Goal: Contribute content: Add original content to the website for others to see

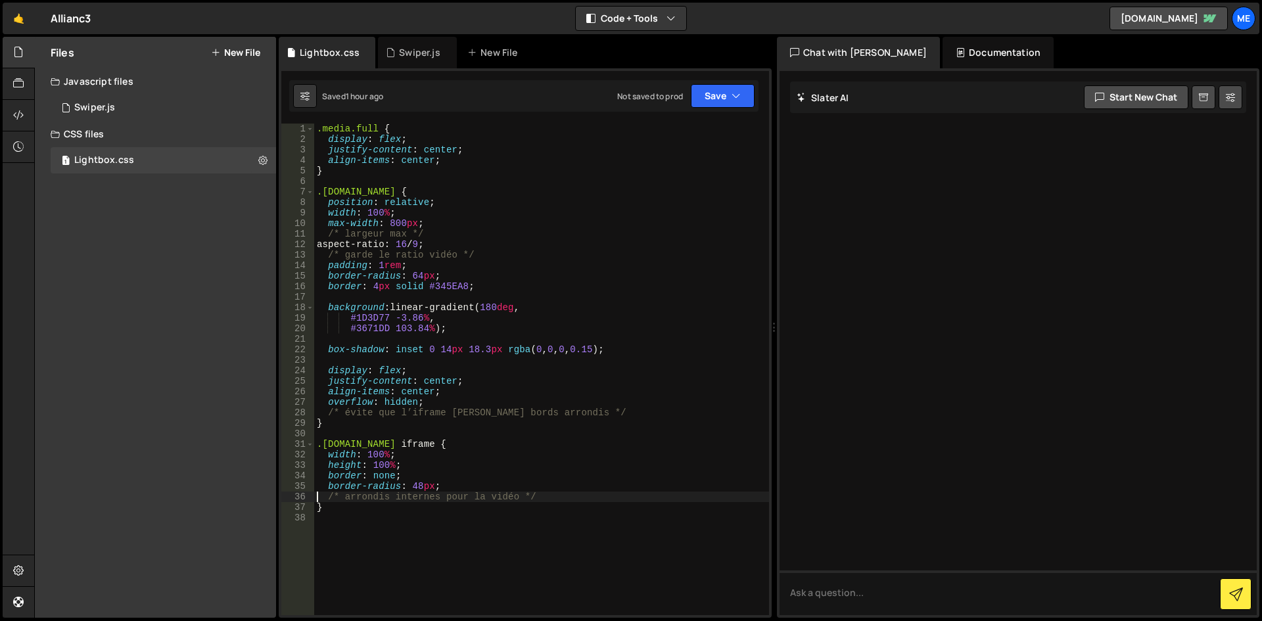
click at [224, 53] on button "New File" at bounding box center [235, 52] width 49 height 11
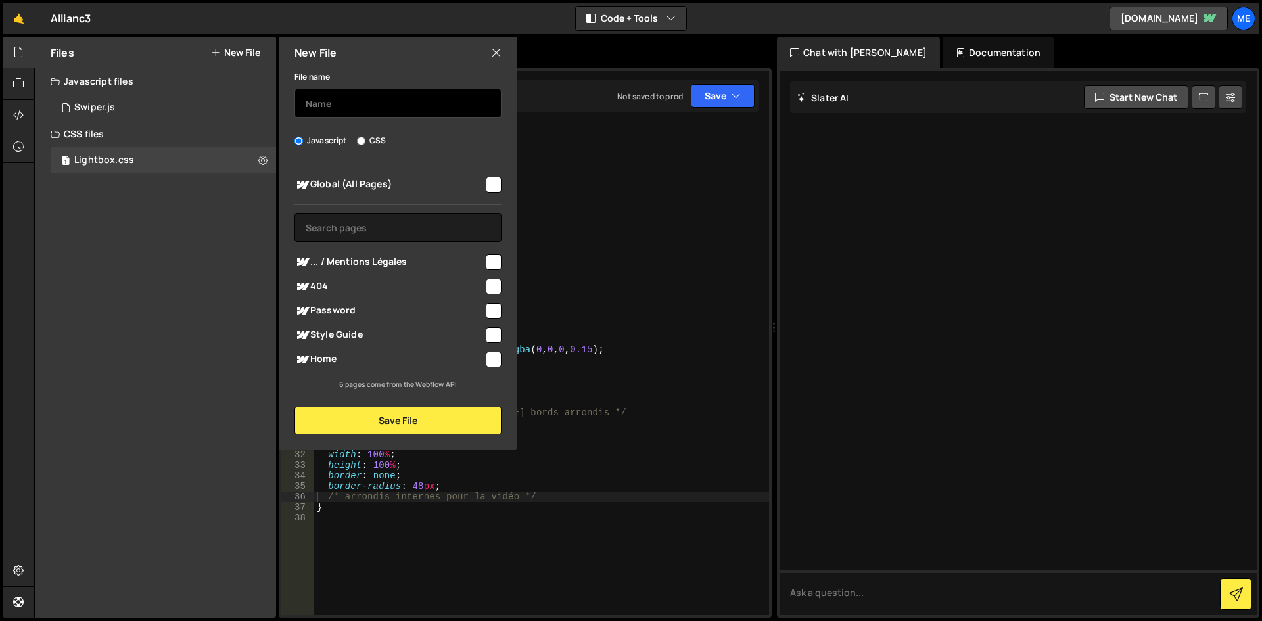
click at [419, 101] on input "text" at bounding box center [397, 103] width 207 height 29
click at [419, 102] on input "text" at bounding box center [397, 103] width 207 height 29
type input "Osmo"
click at [482, 181] on span "Global (All Pages)" at bounding box center [388, 185] width 189 height 16
checkbox input "true"
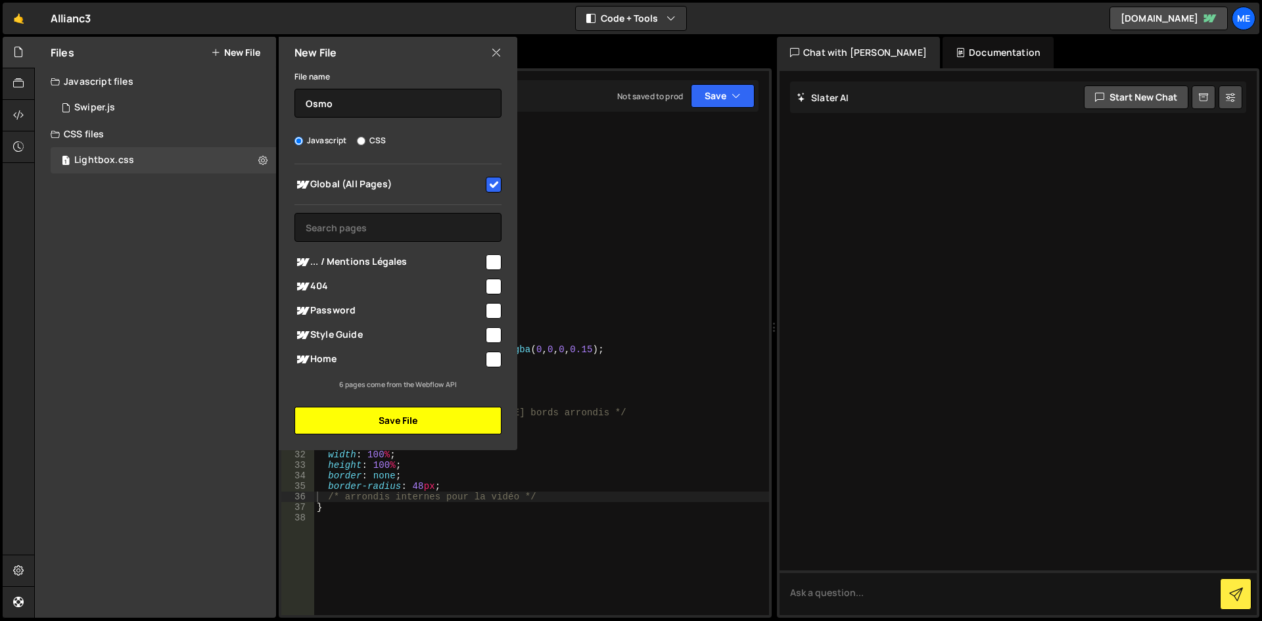
click at [443, 418] on button "Save File" at bounding box center [397, 421] width 207 height 28
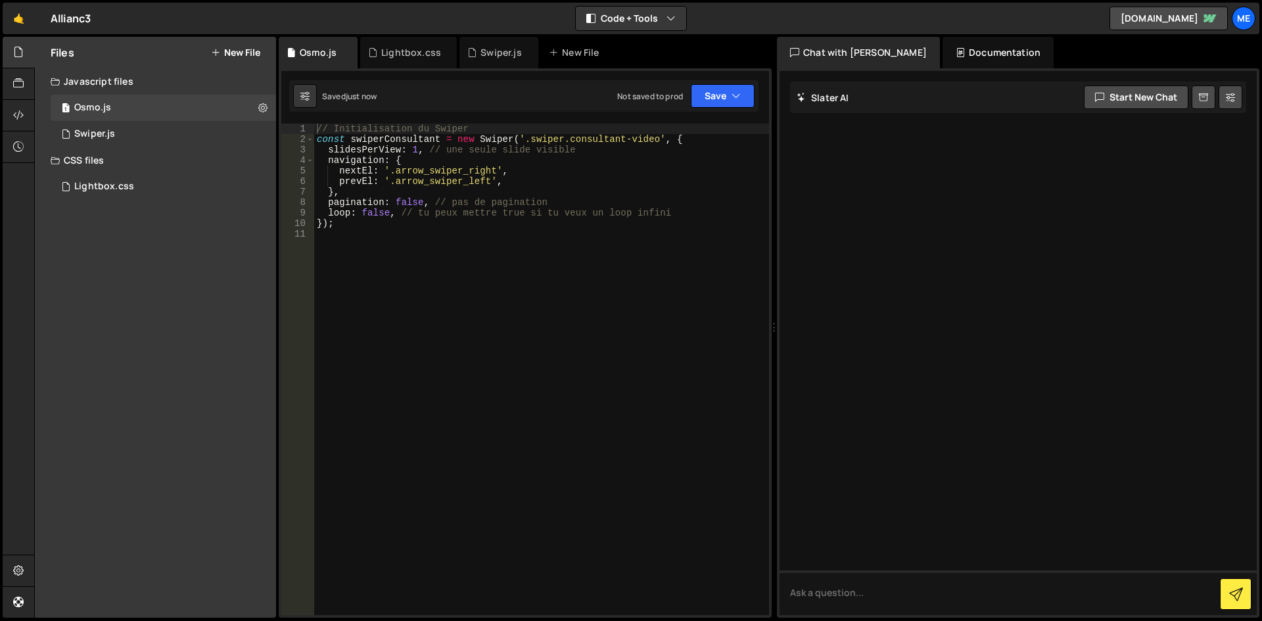
click at [572, 275] on div "// Initialisation du Swiper const swiperConsultant = new Swiper ( '.swiper.cons…" at bounding box center [541, 380] width 455 height 512
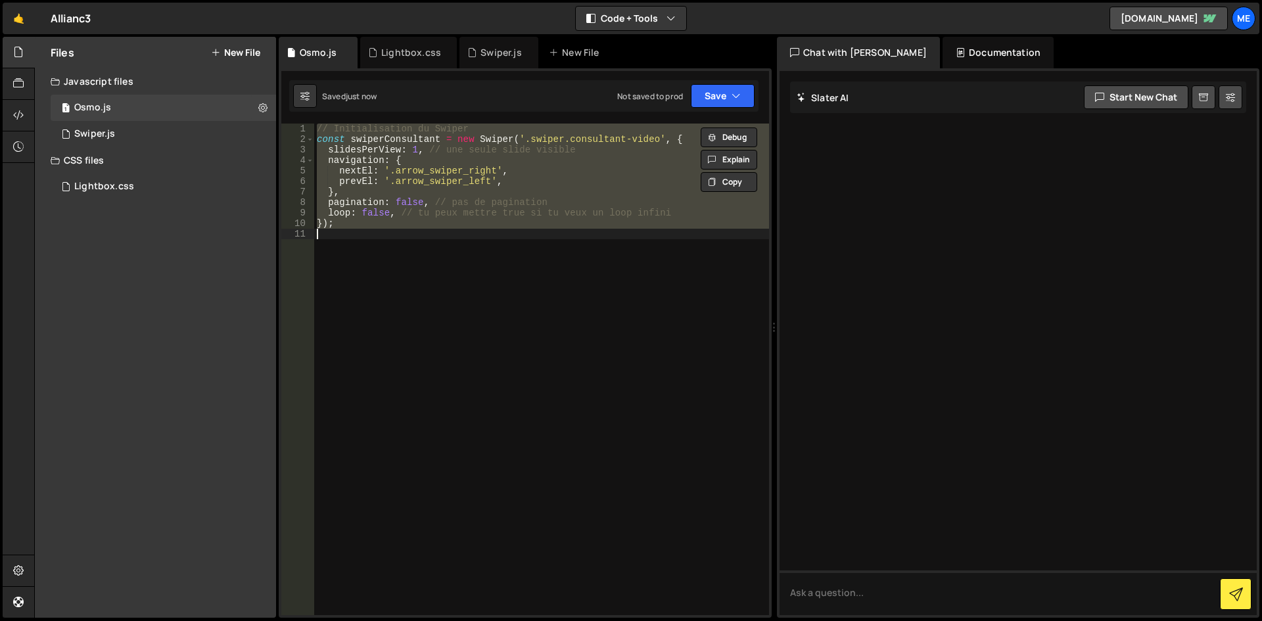
paste textarea
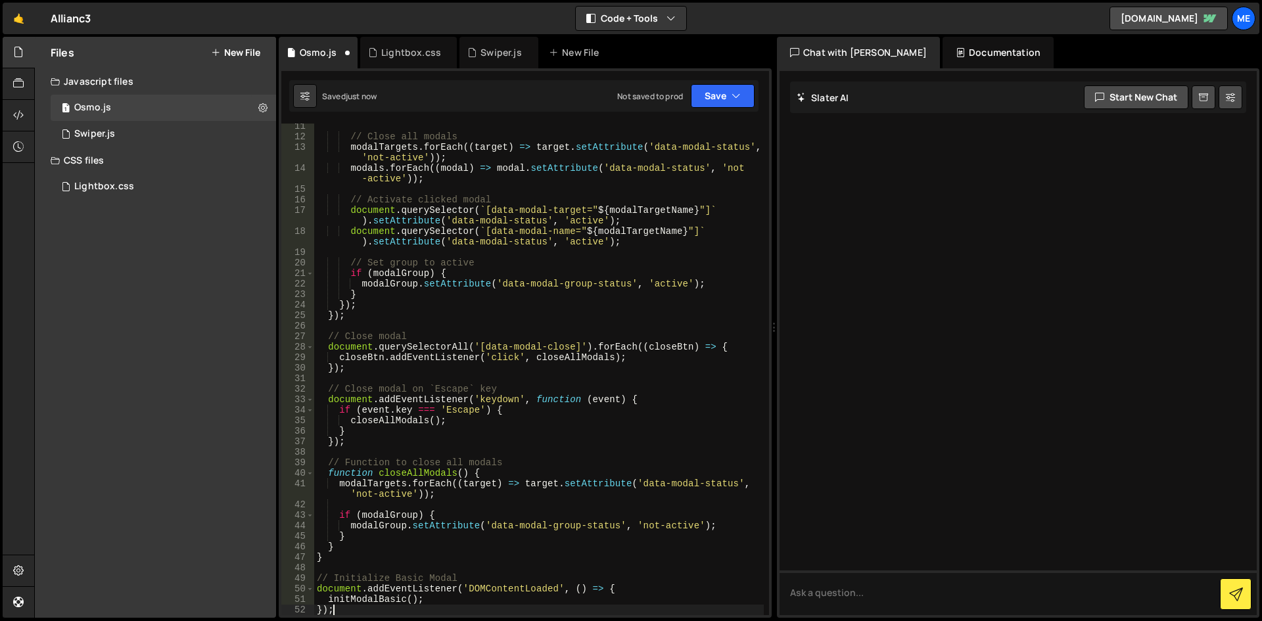
scroll to position [108, 0]
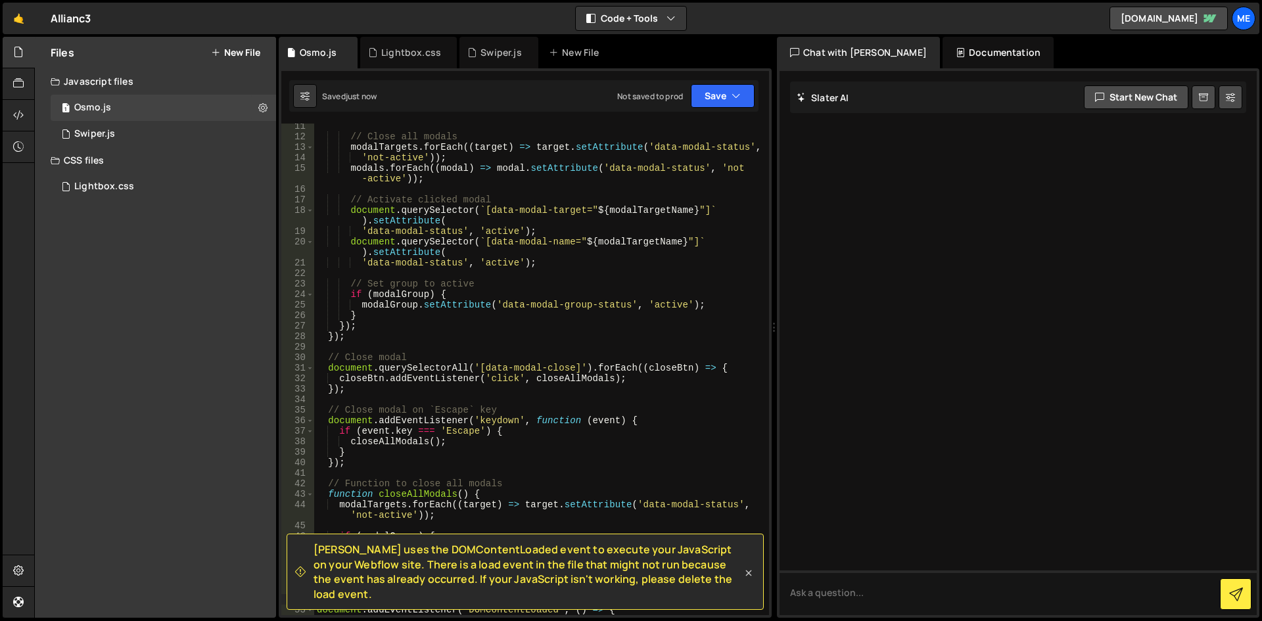
click at [752, 580] on icon at bounding box center [748, 572] width 13 height 13
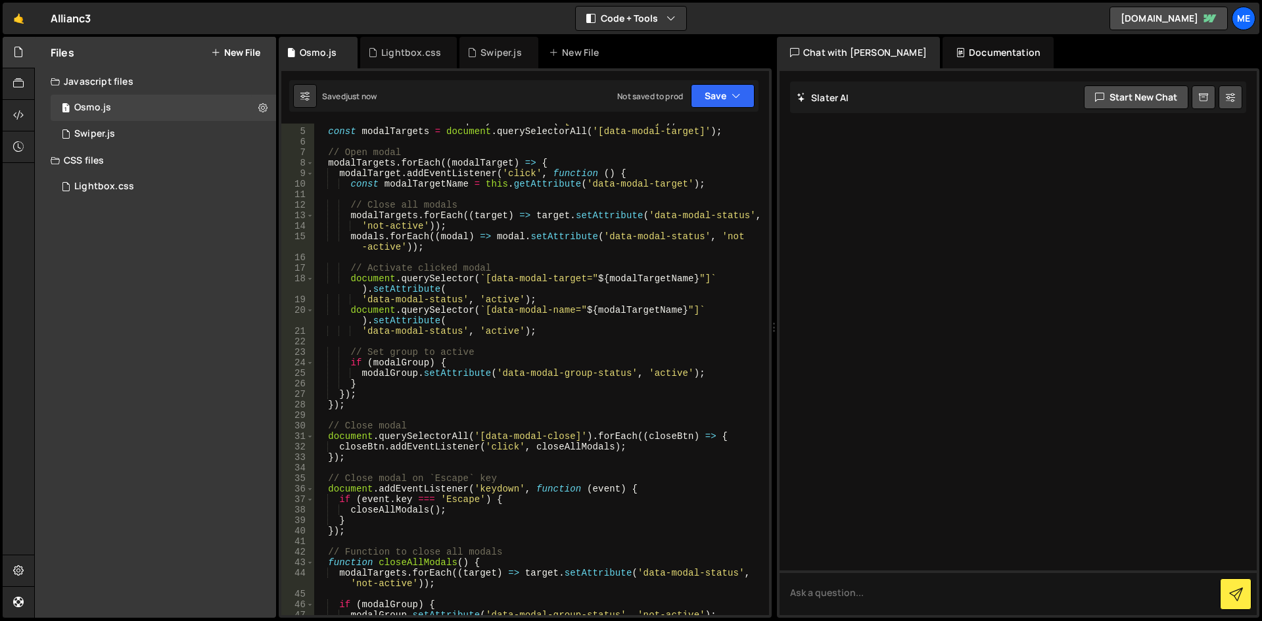
scroll to position [276, 0]
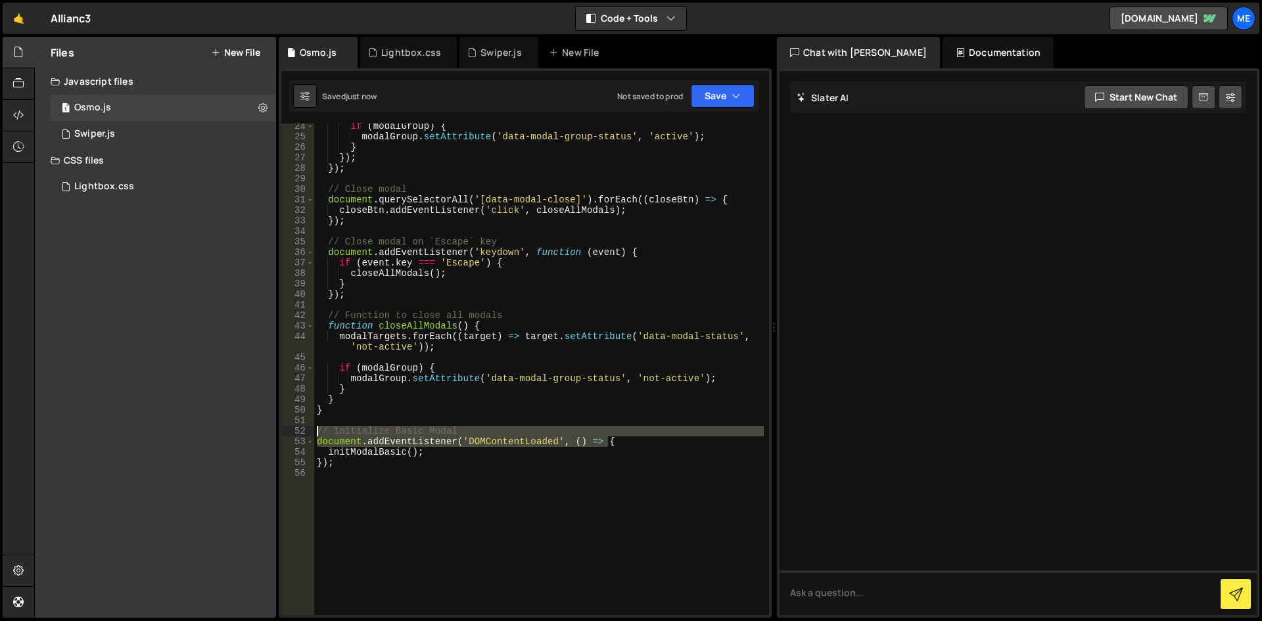
drag, startPoint x: 685, startPoint y: 439, endPoint x: 235, endPoint y: 430, distance: 450.1
click at [235, 430] on div "Files New File Create your first file Get started by starting a Javascript or C…" at bounding box center [647, 327] width 1227 height 581
type textarea "// Initialize Basic Modal document.addEventListener('DOMContentLoaded', () => {"
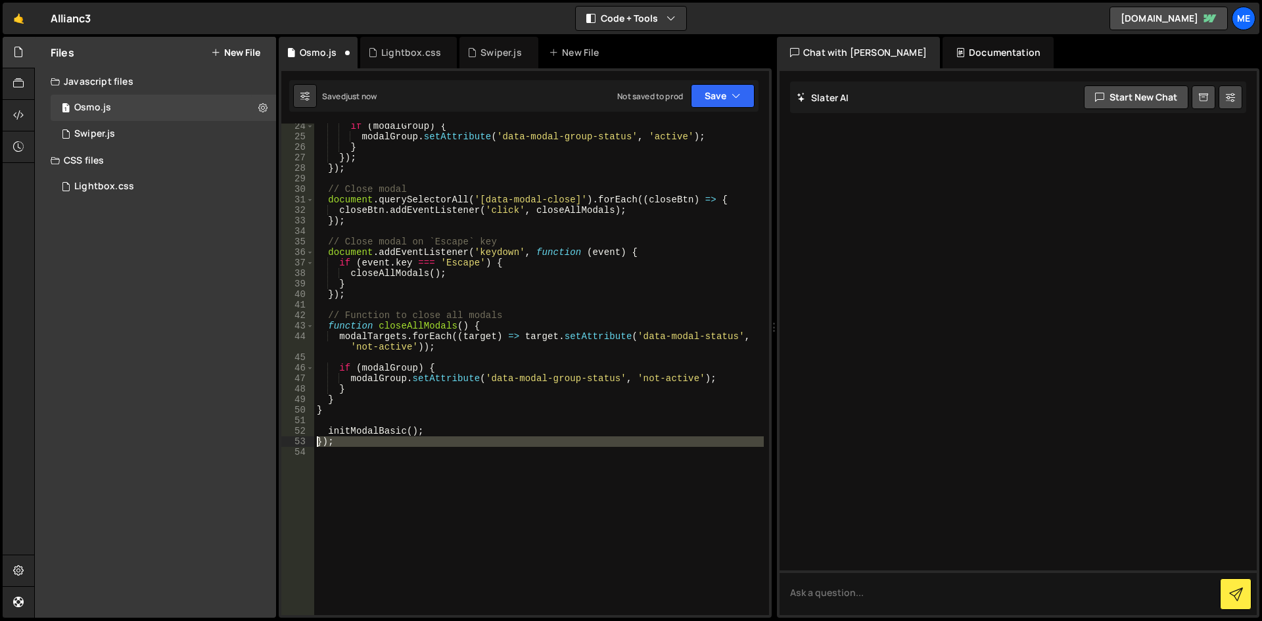
drag, startPoint x: 355, startPoint y: 449, endPoint x: 252, endPoint y: 443, distance: 104.0
click at [252, 443] on div "Files New File Create your first file Get started by starting a Javascript or C…" at bounding box center [647, 327] width 1227 height 581
type textarea "});"
click at [492, 469] on div "if ( modalGroup ) { modalGroup . setAttribute ( 'data-modal-group-status' , 'ac…" at bounding box center [538, 377] width 449 height 512
type textarea "initModalBasic();"
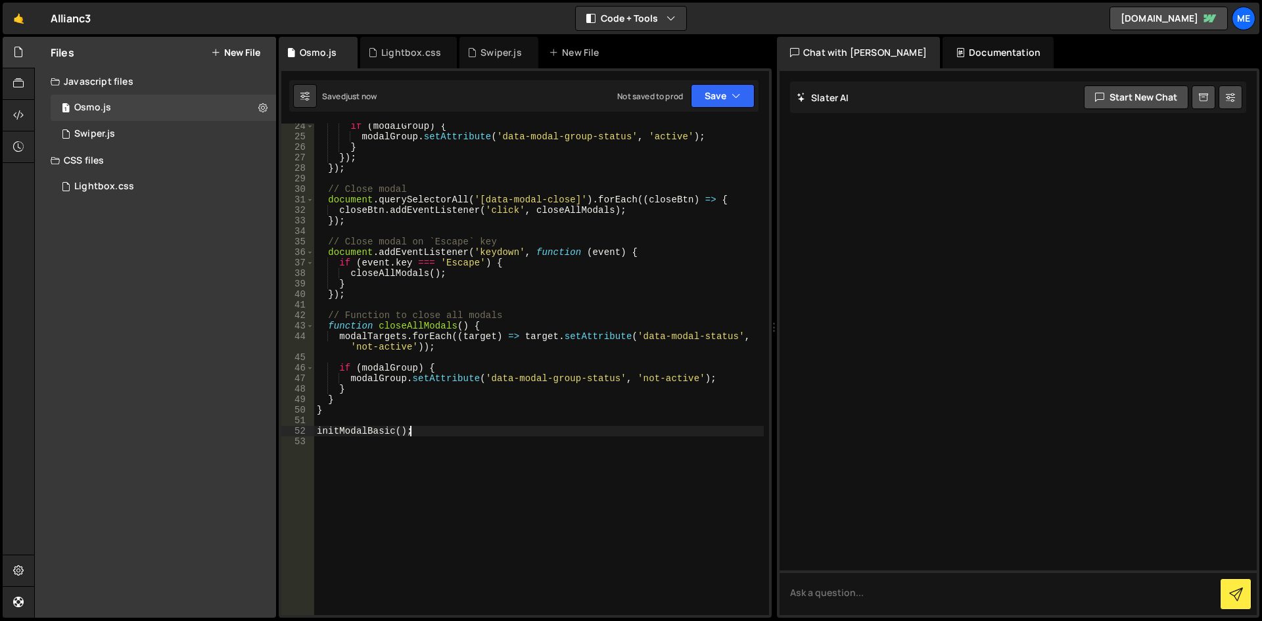
click at [257, 48] on button "New File" at bounding box center [235, 52] width 49 height 11
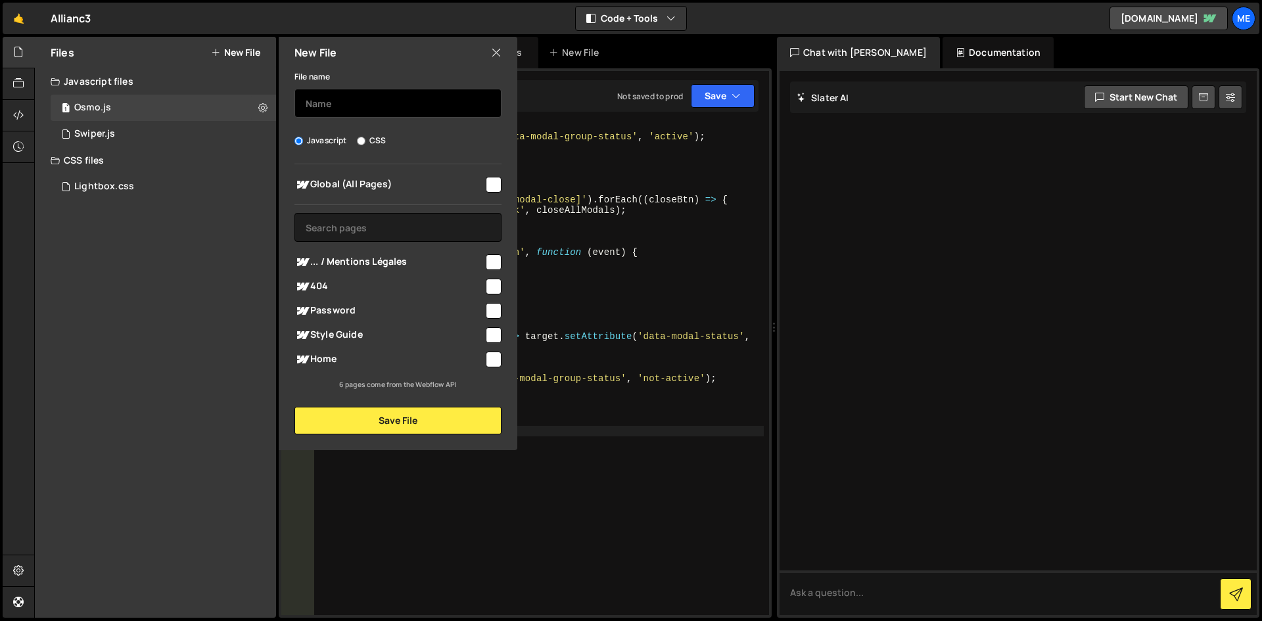
click at [339, 102] on input "text" at bounding box center [397, 103] width 207 height 29
type input "Osmo"
click at [367, 130] on div "File name [PERSON_NAME] Javascript CSS Global (All Pages)" at bounding box center [398, 251] width 239 height 366
click at [370, 134] on label "CSS" at bounding box center [371, 140] width 29 height 13
click at [365, 137] on input "CSS" at bounding box center [361, 141] width 9 height 9
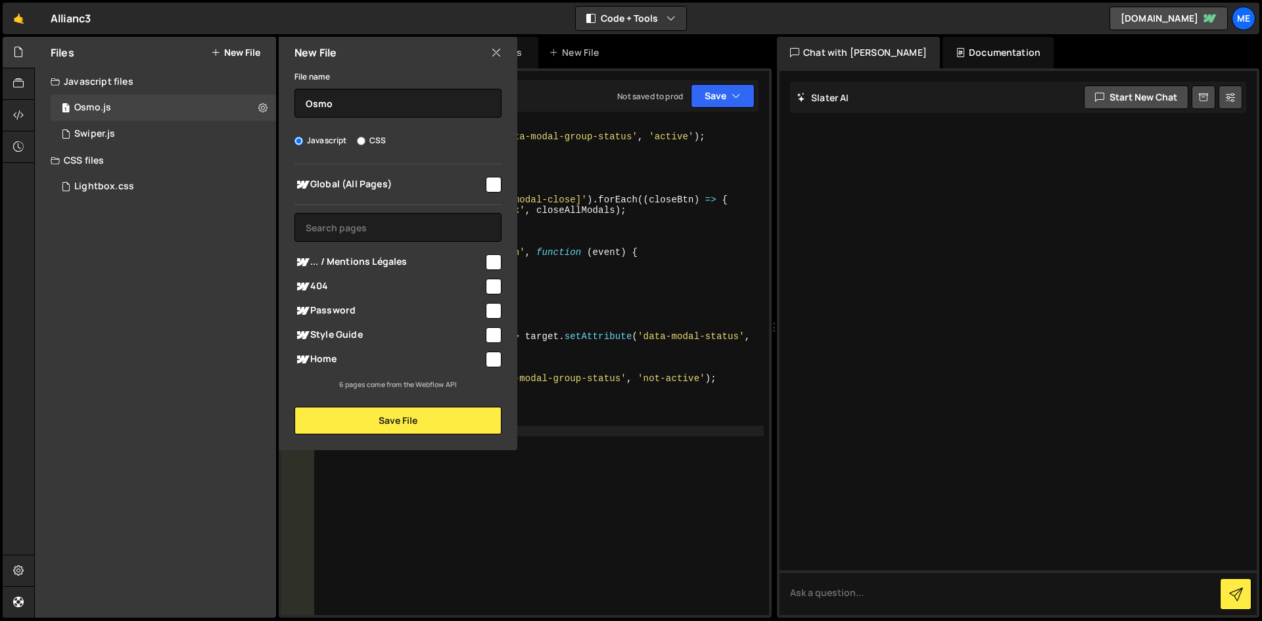
radio input "true"
click at [487, 188] on input "checkbox" at bounding box center [494, 185] width 16 height 16
checkbox input "true"
click at [410, 419] on button "Save File" at bounding box center [397, 421] width 207 height 28
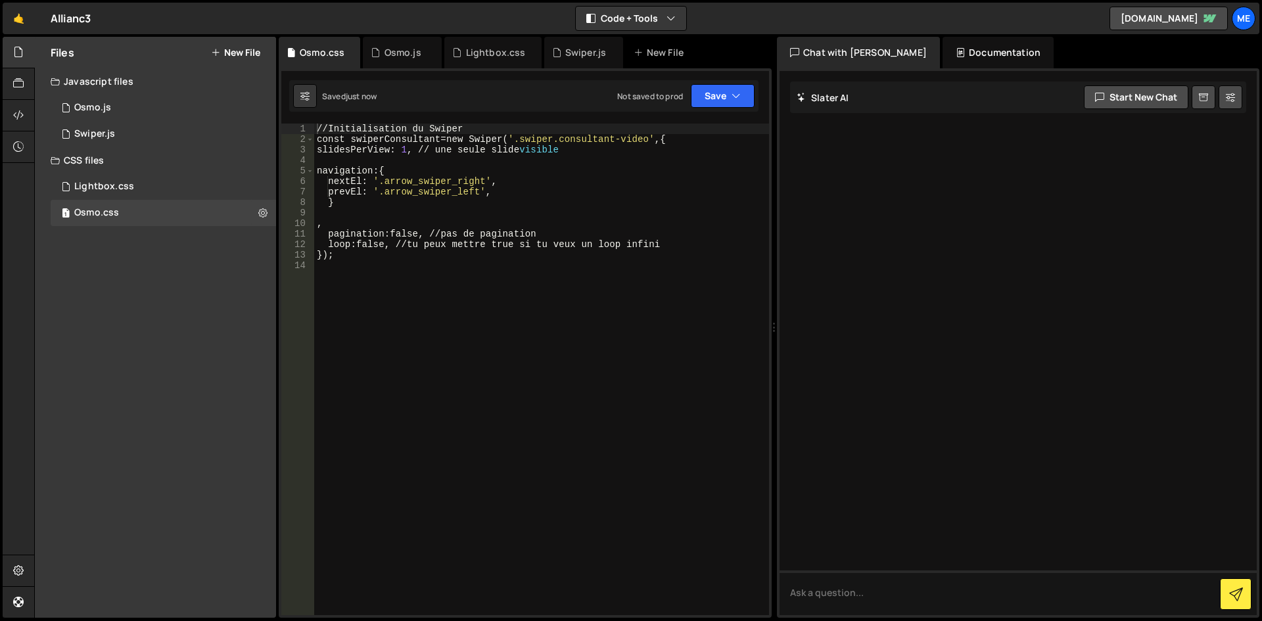
click at [512, 334] on div "// Initialisation du Swiper const swiperConsultant = new Swiper ( ' .swiper.con…" at bounding box center [541, 380] width 455 height 512
type textarea "});"
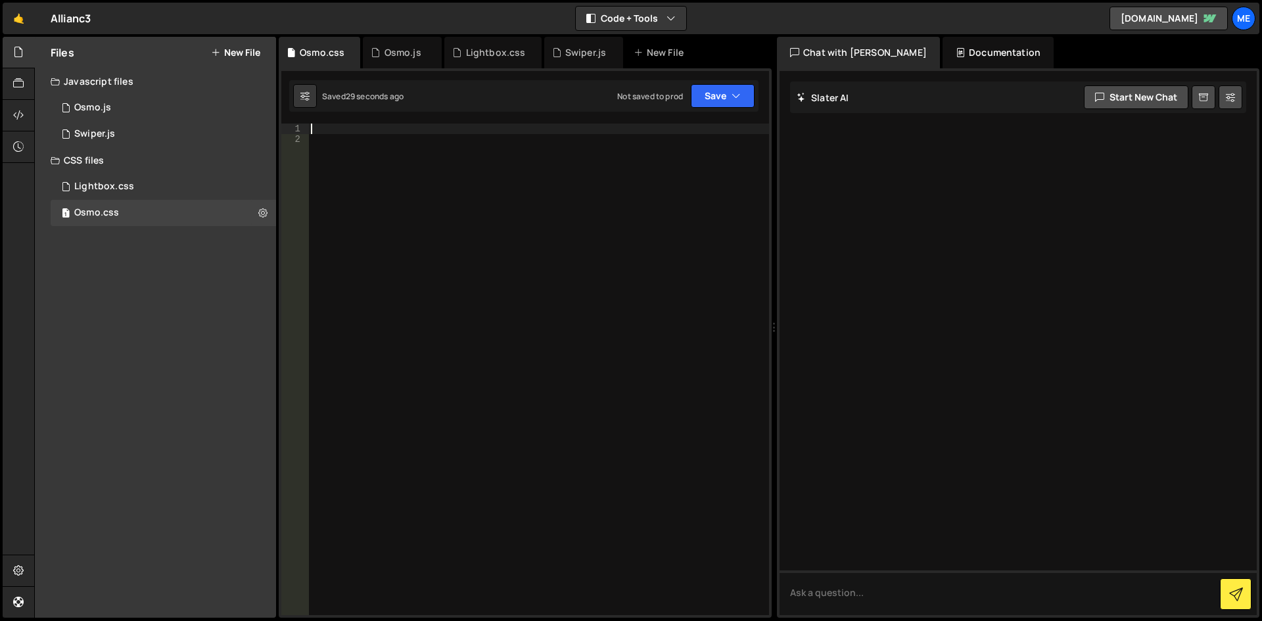
paste textarea "}"
type textarea "}"
